Goal: Book appointment/travel/reservation

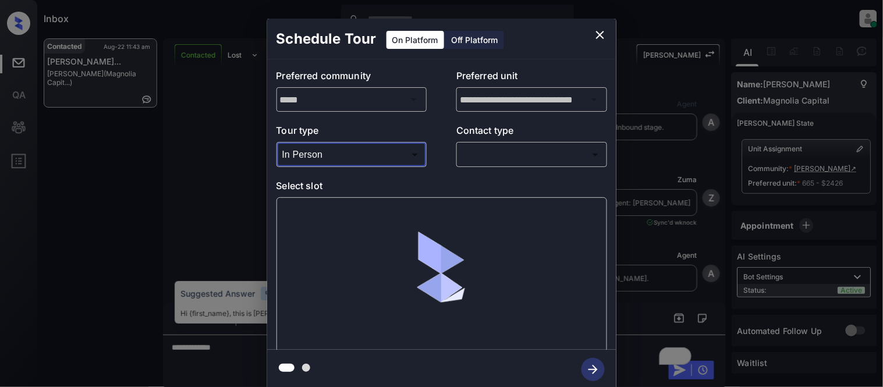
scroll to position [5248, 0]
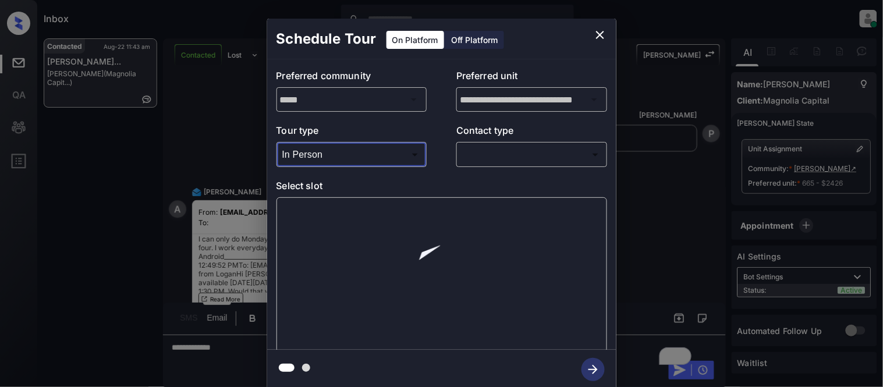
click at [493, 161] on body "Inbox Kristina Cataag Online Set yourself offline Set yourself on break Profile…" at bounding box center [441, 193] width 883 height 387
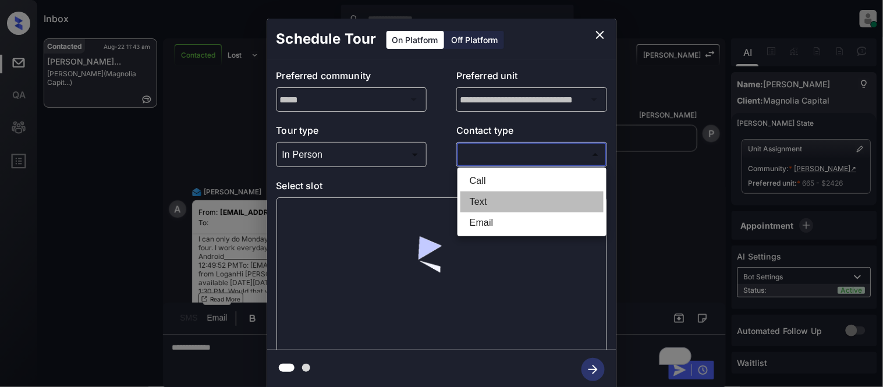
click at [481, 193] on li "Text" at bounding box center [532, 202] width 143 height 21
type input "****"
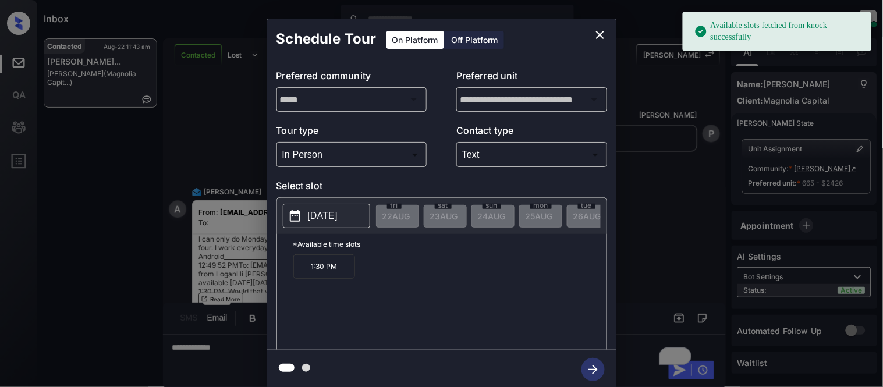
click at [338, 210] on p "[DATE]" at bounding box center [323, 216] width 30 height 14
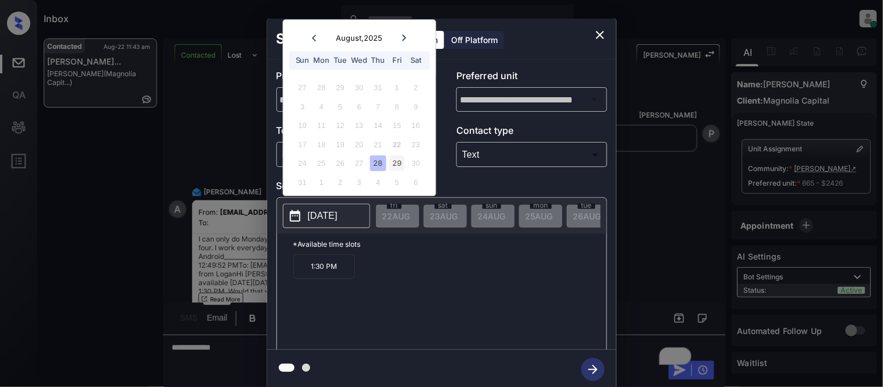
click at [397, 167] on div "29" at bounding box center [398, 164] width 16 height 16
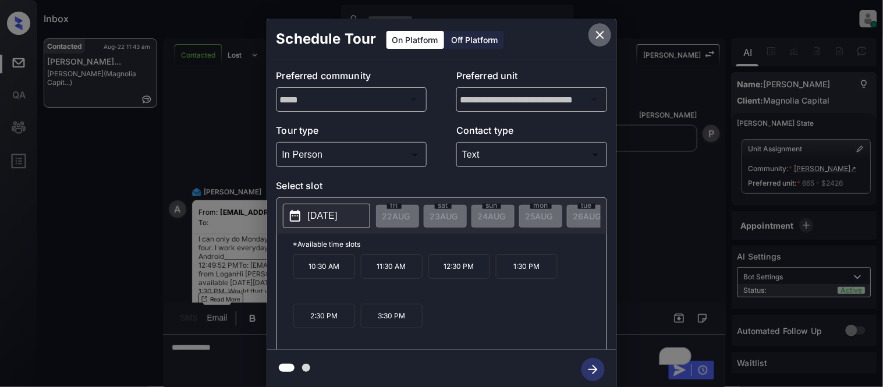
click at [606, 36] on icon "close" at bounding box center [600, 35] width 14 height 14
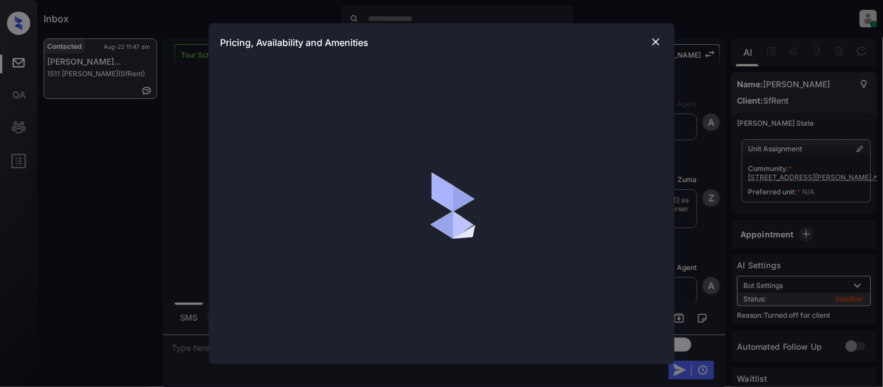
scroll to position [1838, 0]
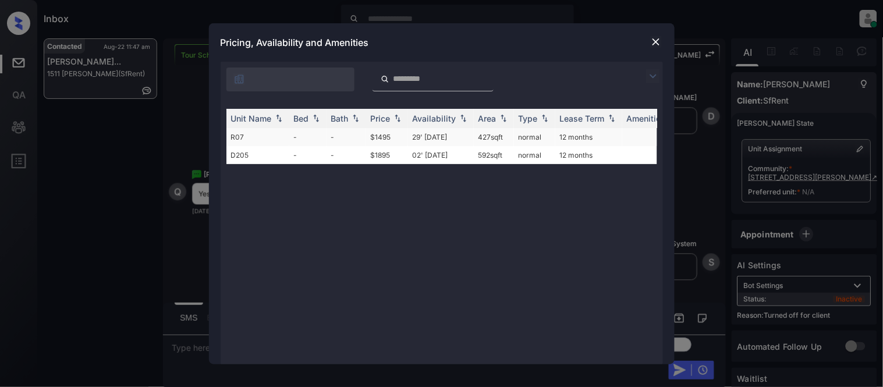
click at [412, 136] on td "29' Jun 18" at bounding box center [441, 137] width 66 height 18
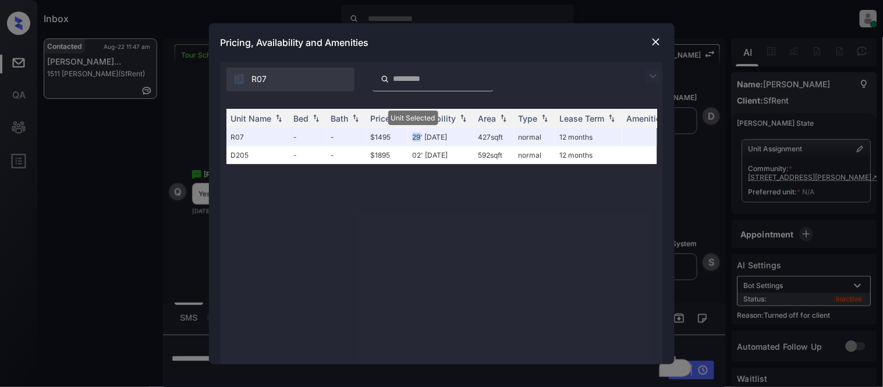
click at [657, 41] on img at bounding box center [656, 42] width 12 height 12
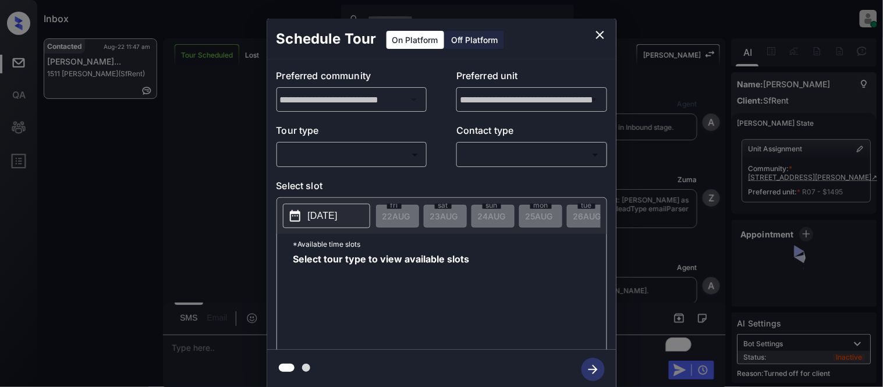
click at [472, 33] on div "Off Platform" at bounding box center [475, 40] width 58 height 18
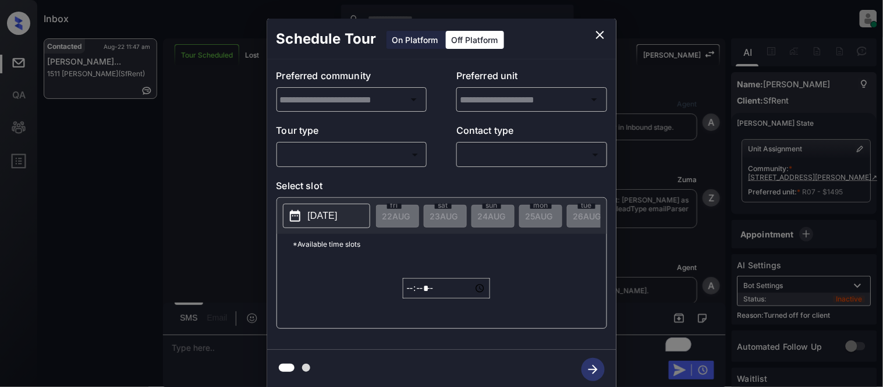
type input "**********"
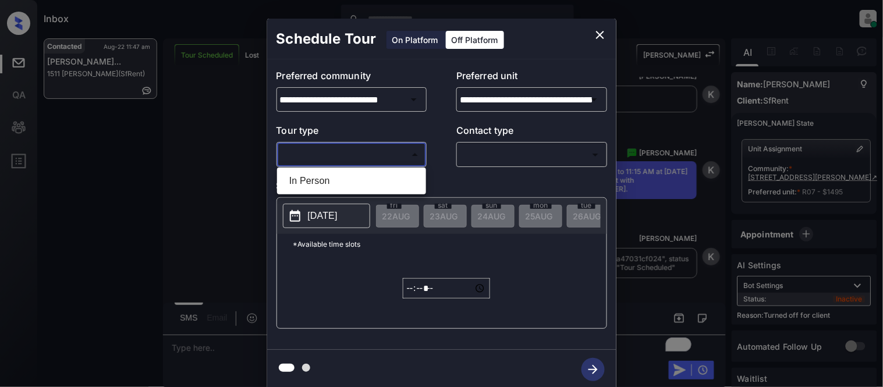
click at [390, 164] on body "Inbox [PERSON_NAME] Cataag Online Set yourself offline Set yourself on break Pr…" at bounding box center [441, 193] width 883 height 387
click at [373, 182] on li "In Person" at bounding box center [351, 181] width 143 height 21
type input "********"
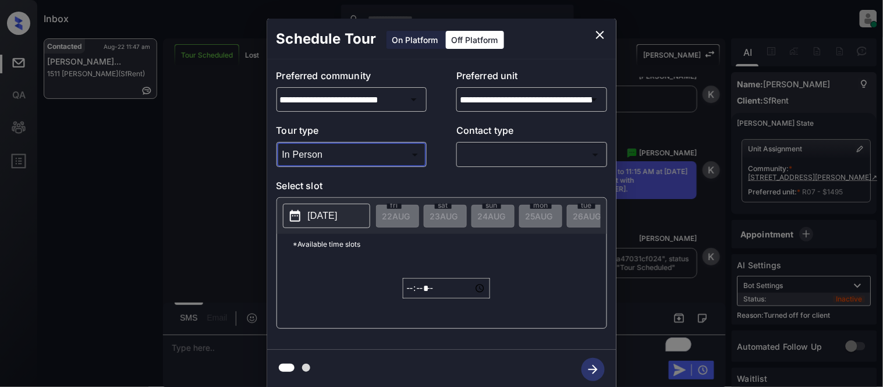
click at [486, 163] on body "Inbox [PERSON_NAME] Cataag Online Set yourself offline Set yourself on break Pr…" at bounding box center [441, 193] width 883 height 387
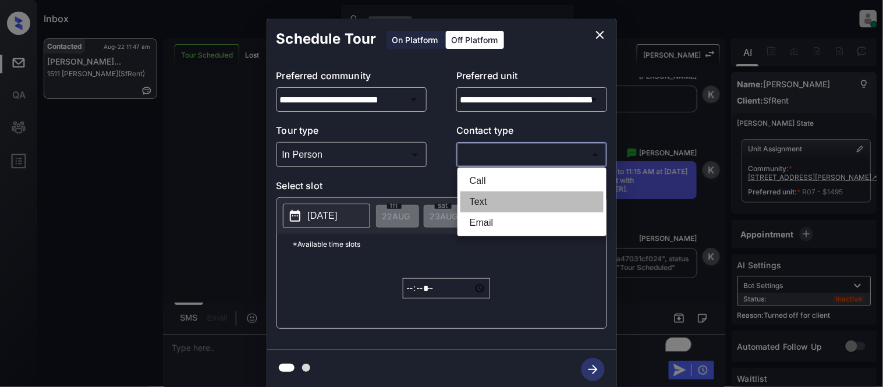
click at [484, 195] on li "Text" at bounding box center [532, 202] width 143 height 21
type input "****"
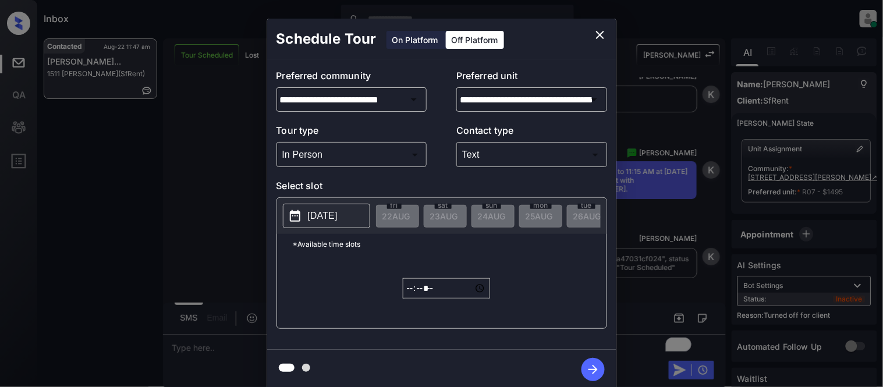
click at [326, 218] on p "[DATE]" at bounding box center [323, 216] width 30 height 14
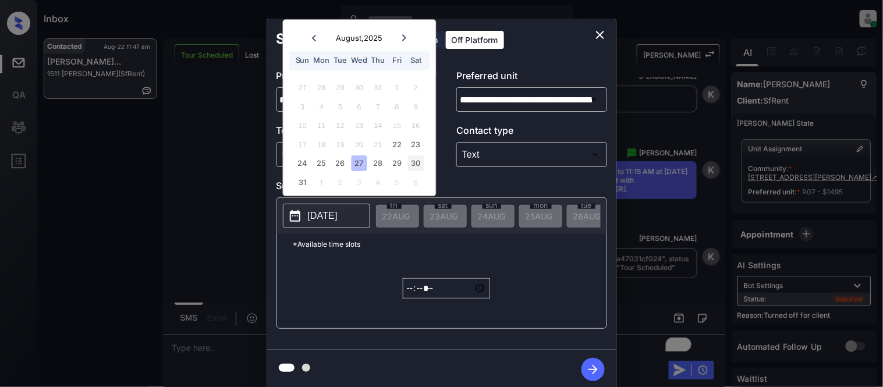
click at [412, 164] on div "30" at bounding box center [416, 164] width 16 height 16
click at [408, 295] on input "*****" at bounding box center [446, 288] width 87 height 20
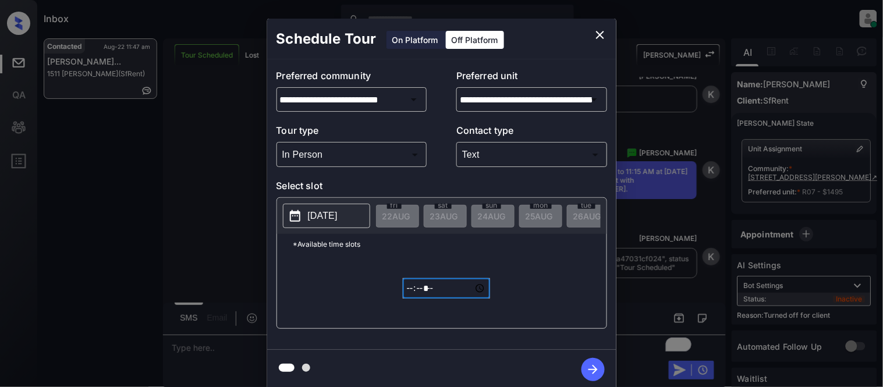
type input "*****"
click at [592, 363] on icon "button" at bounding box center [593, 369] width 23 height 23
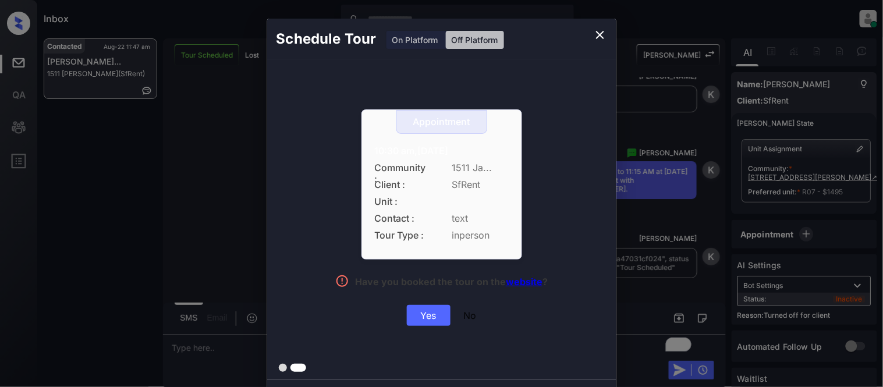
drag, startPoint x: 365, startPoint y: 146, endPoint x: 492, endPoint y: 146, distance: 127.0
click at [492, 146] on div "Appointment 10:30 am,[DATE] Community : 1511 Ja... Client : SfRent Unit : Conta…" at bounding box center [442, 184] width 161 height 150
click at [423, 317] on div "Yes" at bounding box center [429, 315] width 44 height 21
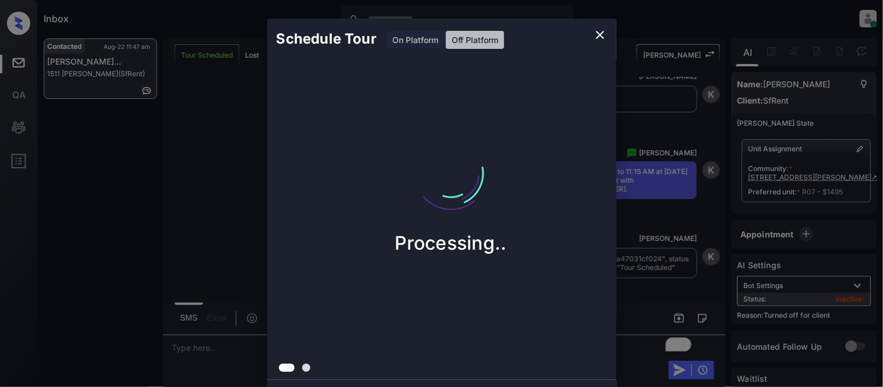
click at [666, 239] on div "Schedule Tour On Platform Off Platform Processing.." at bounding box center [441, 204] width 883 height 408
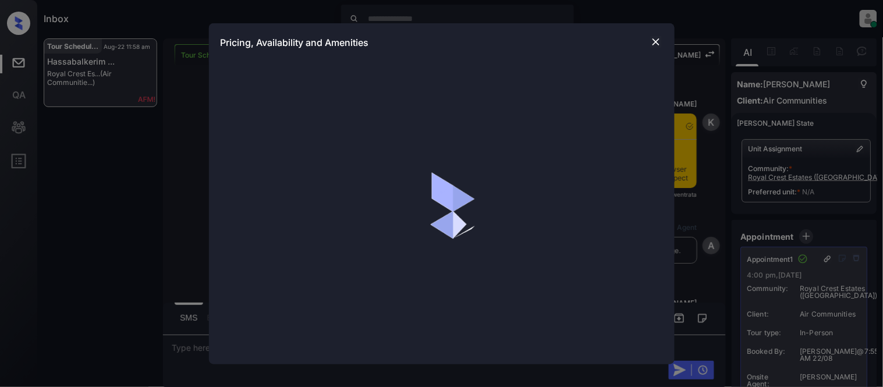
scroll to position [3, 0]
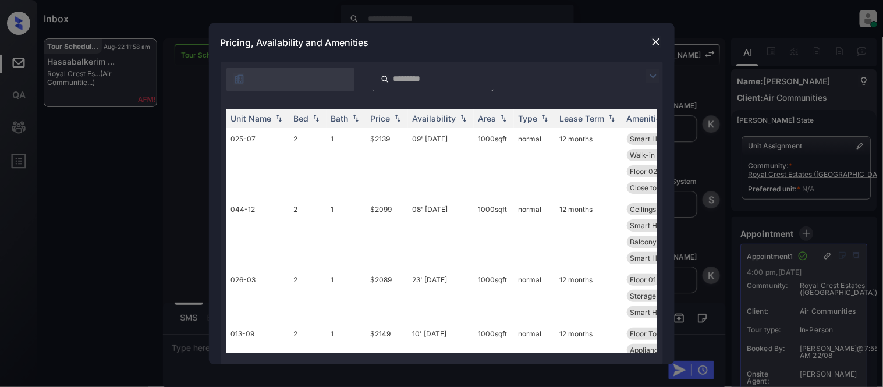
click at [649, 77] on img at bounding box center [653, 76] width 14 height 14
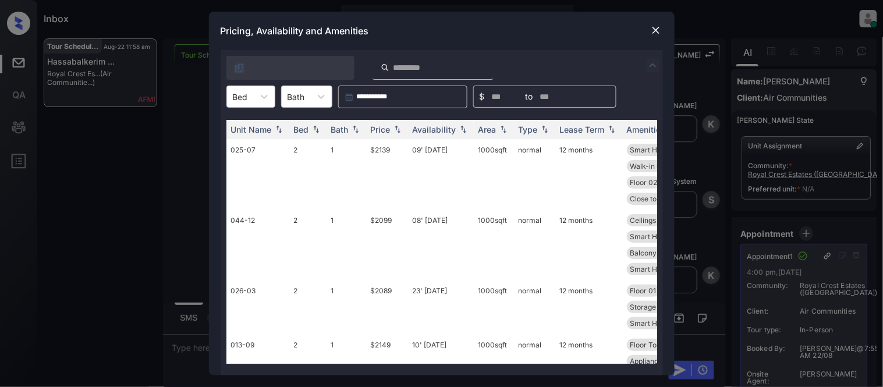
click at [259, 98] on icon at bounding box center [265, 97] width 12 height 12
click at [253, 84] on div "**********" at bounding box center [442, 213] width 443 height 326
click at [253, 96] on div "Bed" at bounding box center [240, 97] width 27 height 17
click at [254, 100] on div at bounding box center [264, 96] width 21 height 21
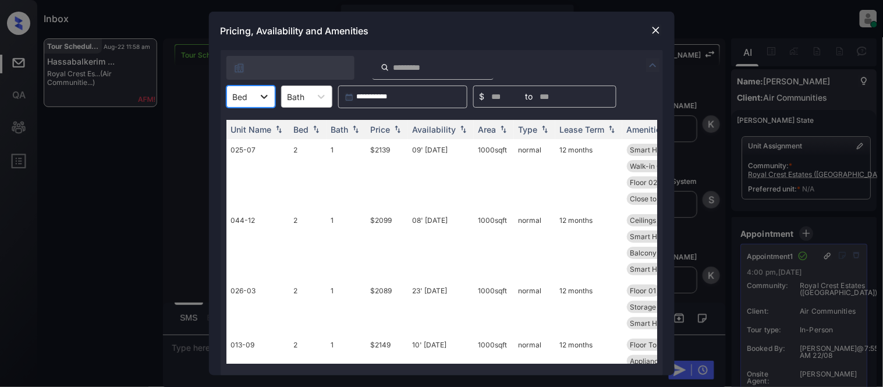
click at [256, 104] on div at bounding box center [264, 96] width 21 height 21
click at [248, 168] on div "2" at bounding box center [251, 167] width 49 height 21
click at [386, 130] on div "Price" at bounding box center [381, 130] width 20 height 10
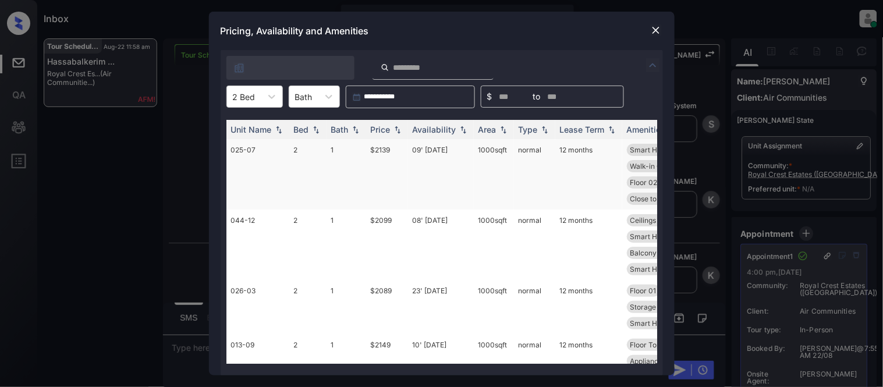
click at [385, 149] on td "$2139" at bounding box center [387, 174] width 42 height 70
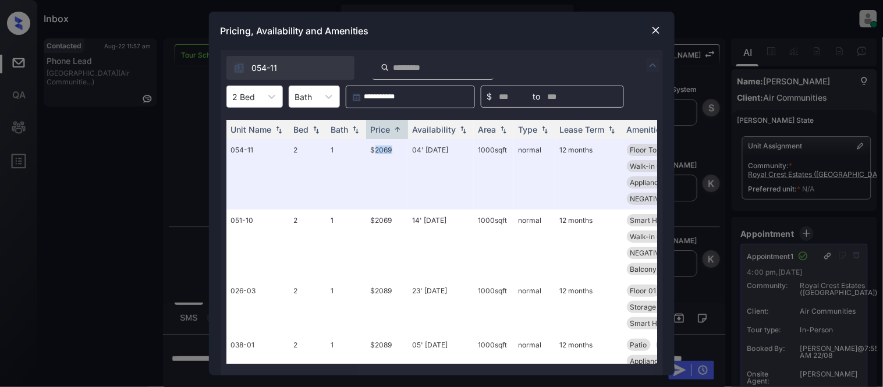
click at [656, 28] on img at bounding box center [656, 30] width 12 height 12
